Goal: Transaction & Acquisition: Purchase product/service

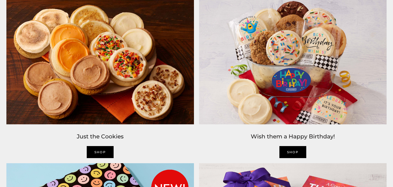
scroll to position [580, 0]
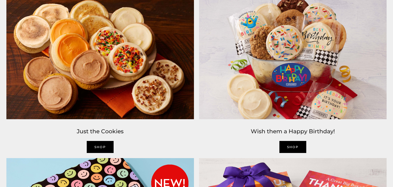
click at [101, 129] on h2 "Just the Cookies" at bounding box center [100, 131] width 188 height 9
click at [96, 143] on link "Shop" at bounding box center [100, 147] width 27 height 12
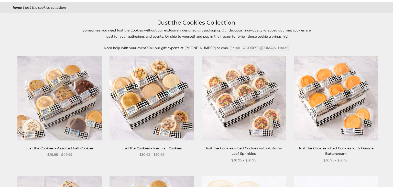
scroll to position [58, 0]
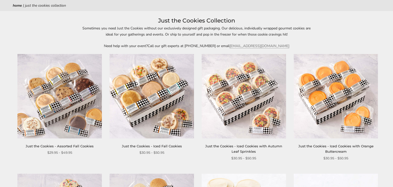
click at [136, 87] on img at bounding box center [152, 96] width 84 height 84
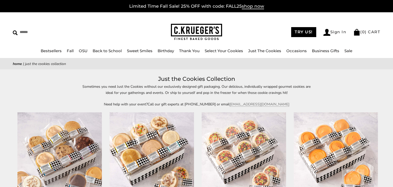
scroll to position [59, 0]
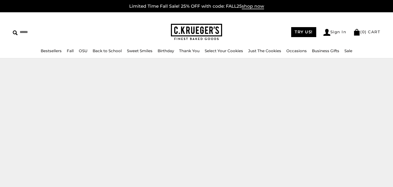
scroll to position [581, 0]
